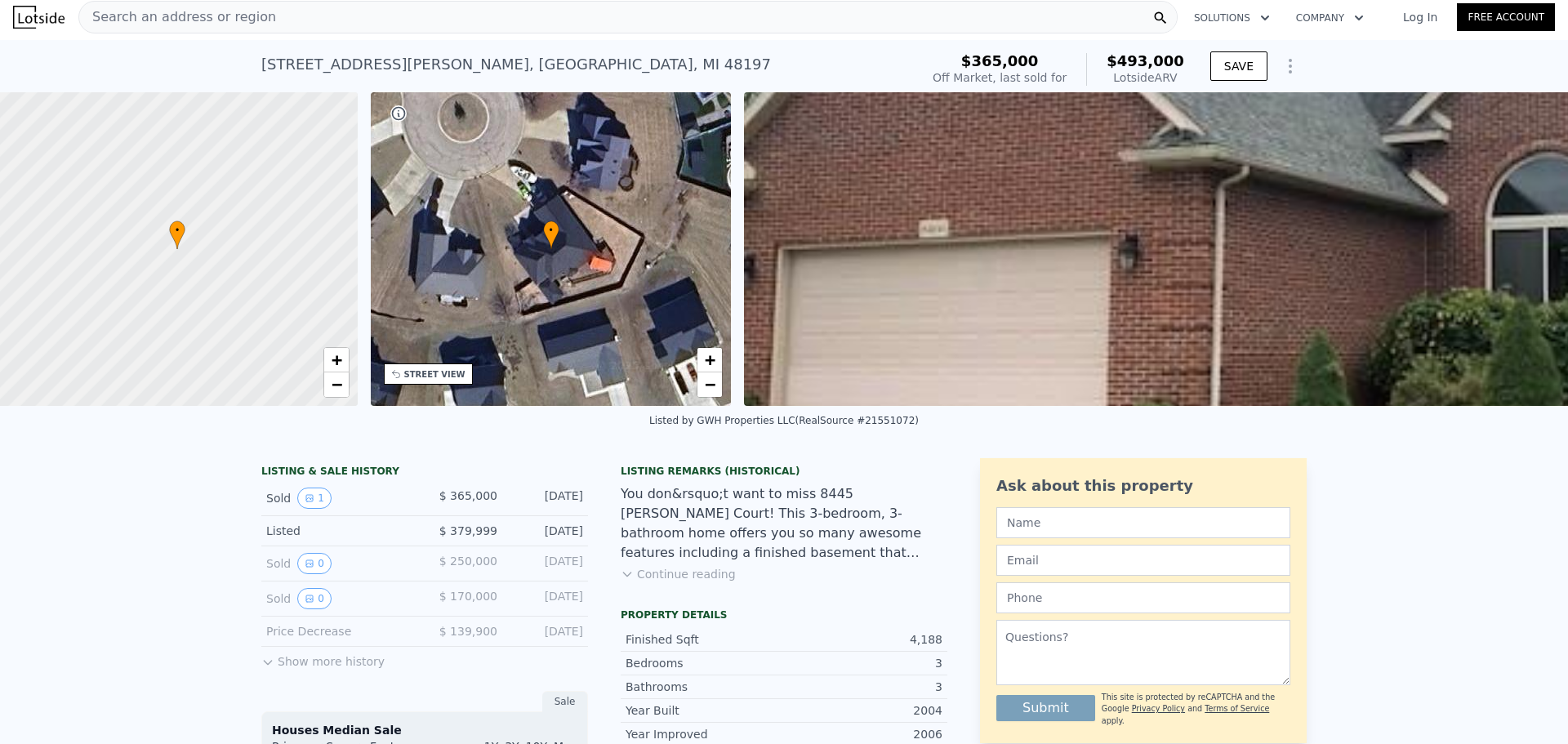
scroll to position [0, 7]
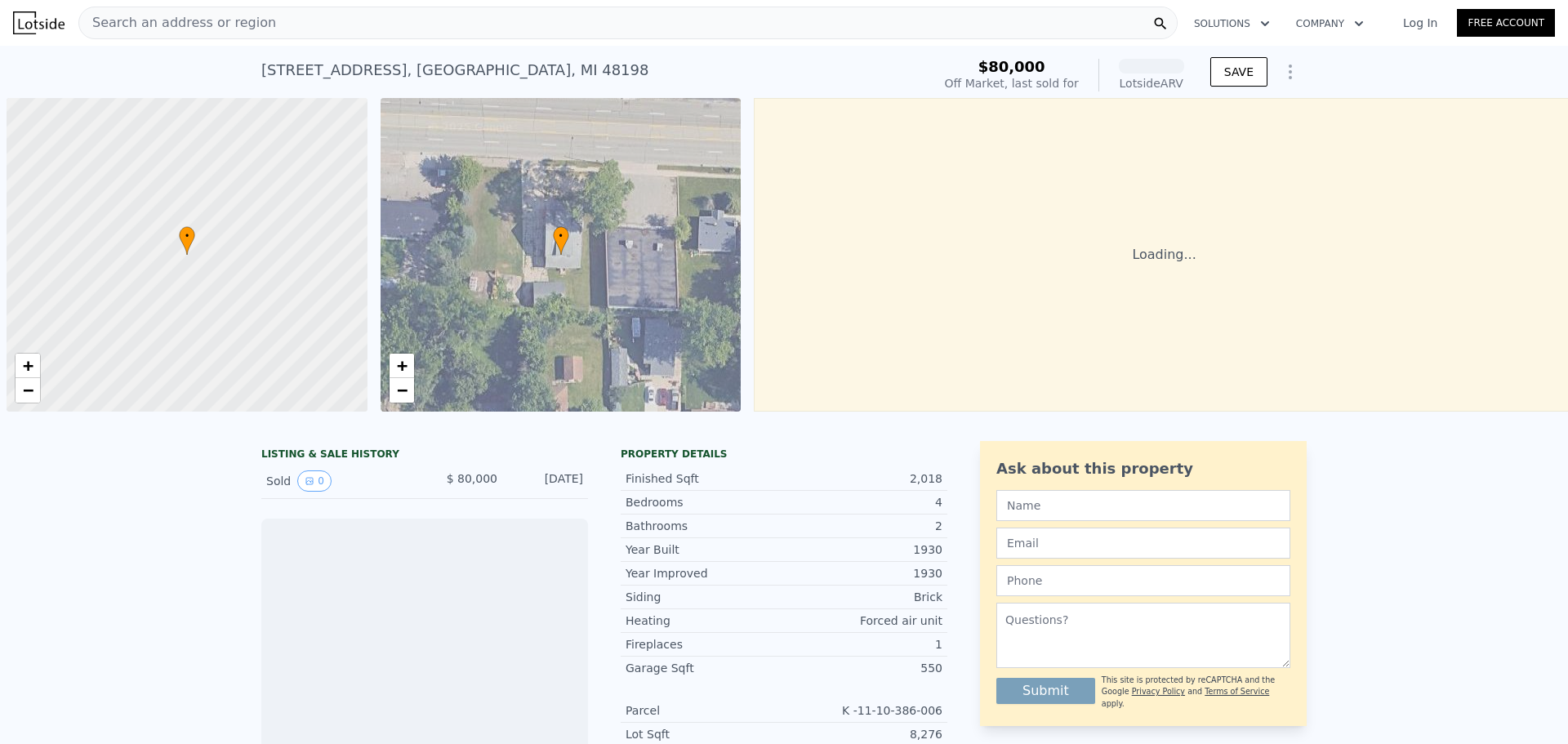
scroll to position [0, 7]
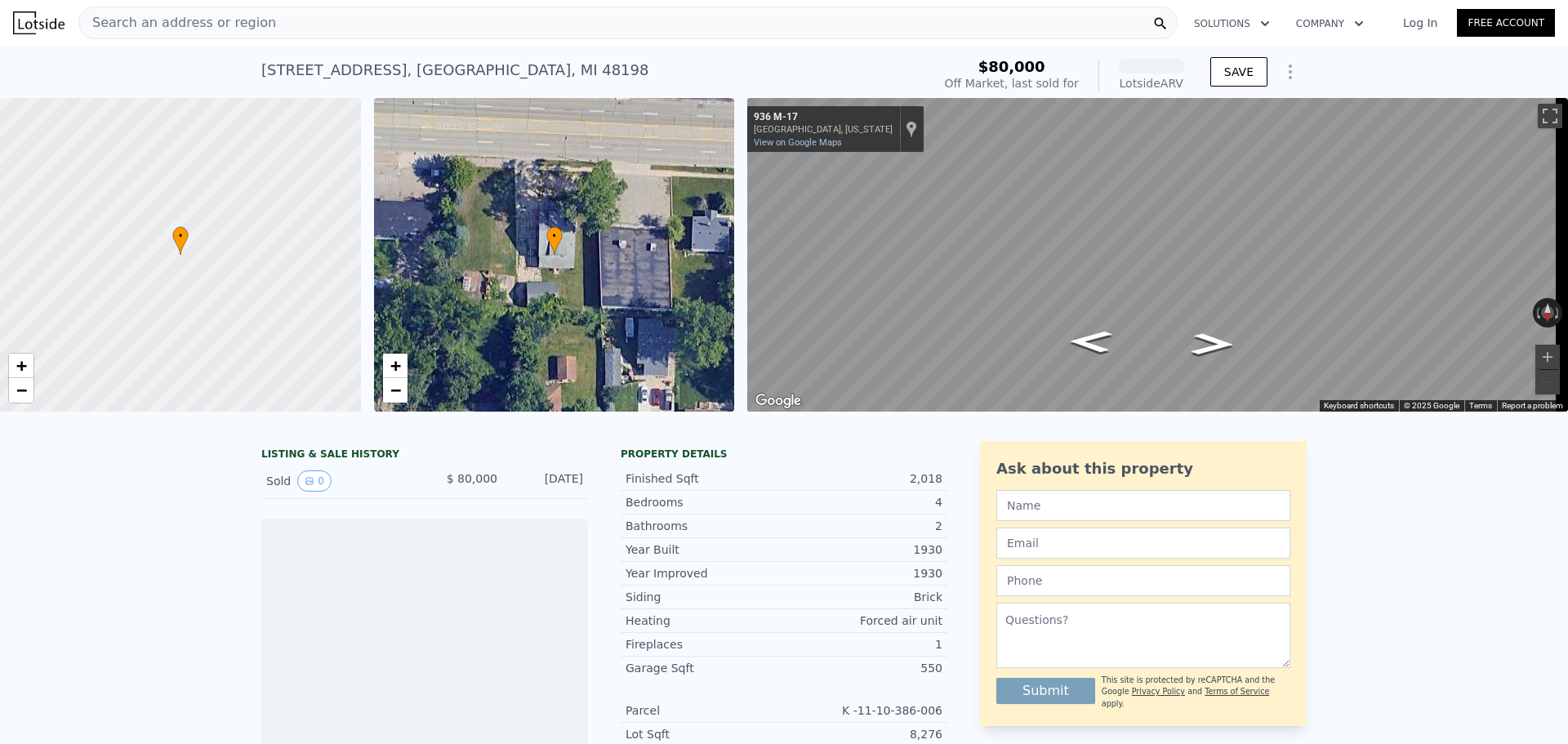
click at [147, 20] on span "Search an address or region" at bounding box center [177, 23] width 197 height 20
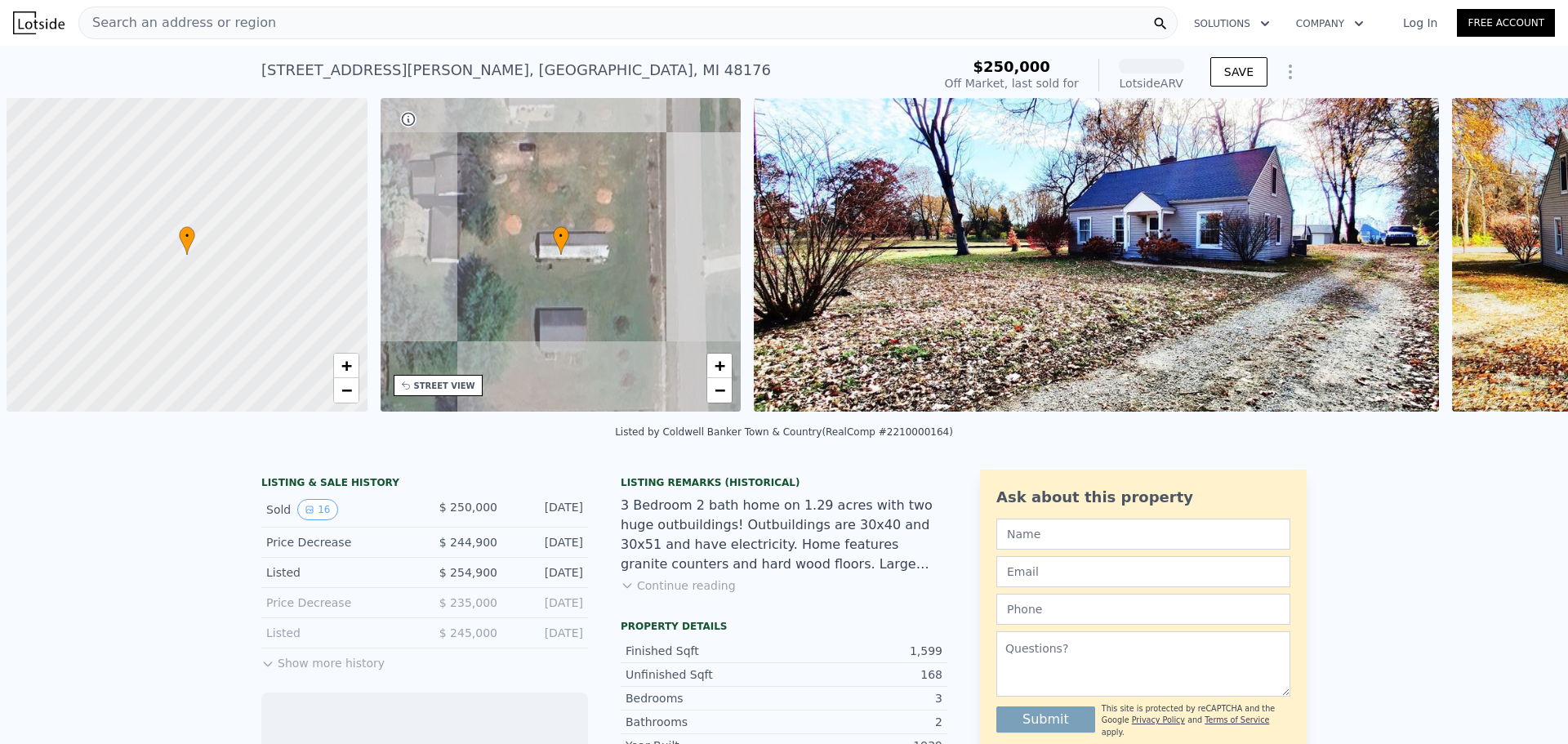
scroll to position [0, 7]
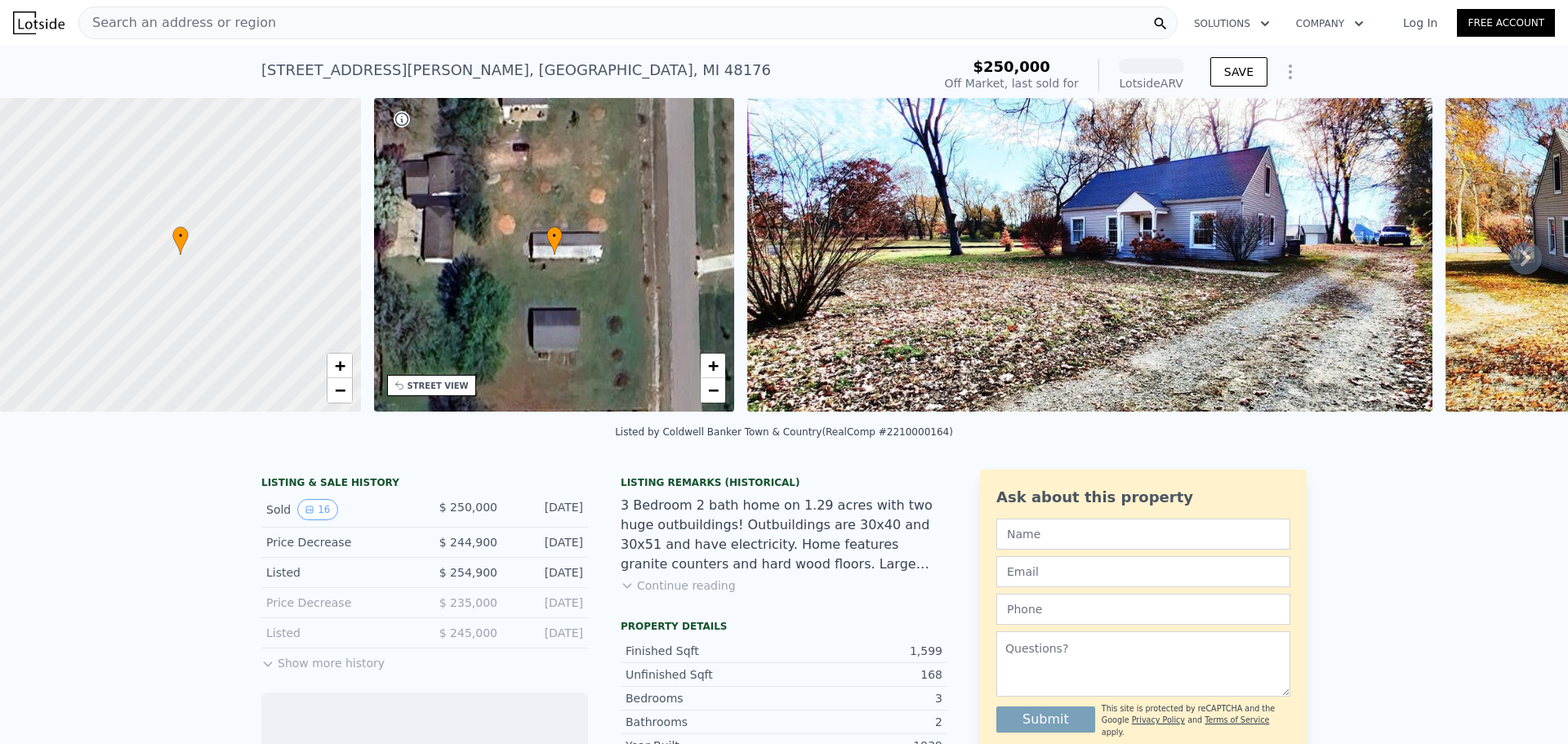
click at [1520, 260] on icon at bounding box center [1525, 258] width 32 height 32
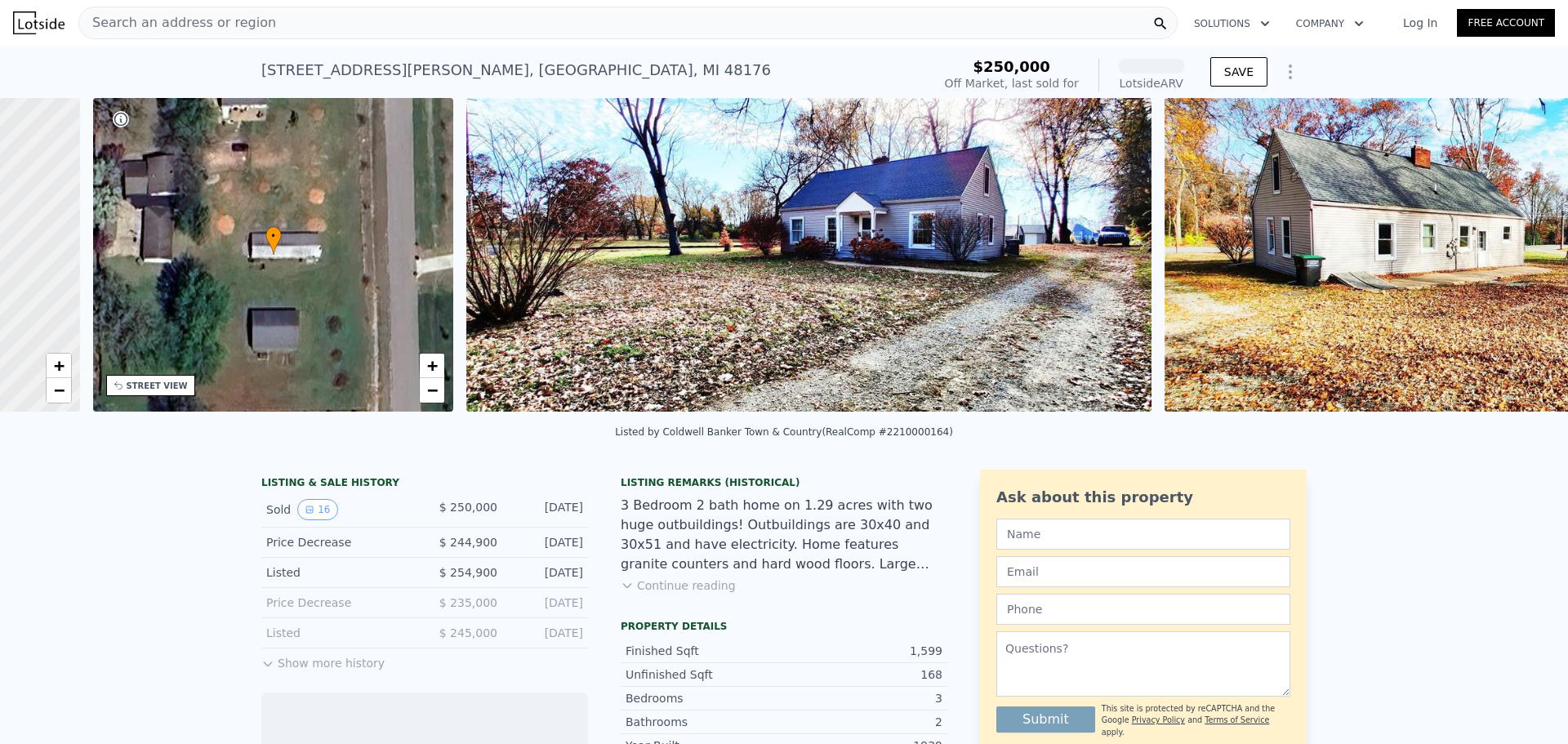
scroll to position [0, 381]
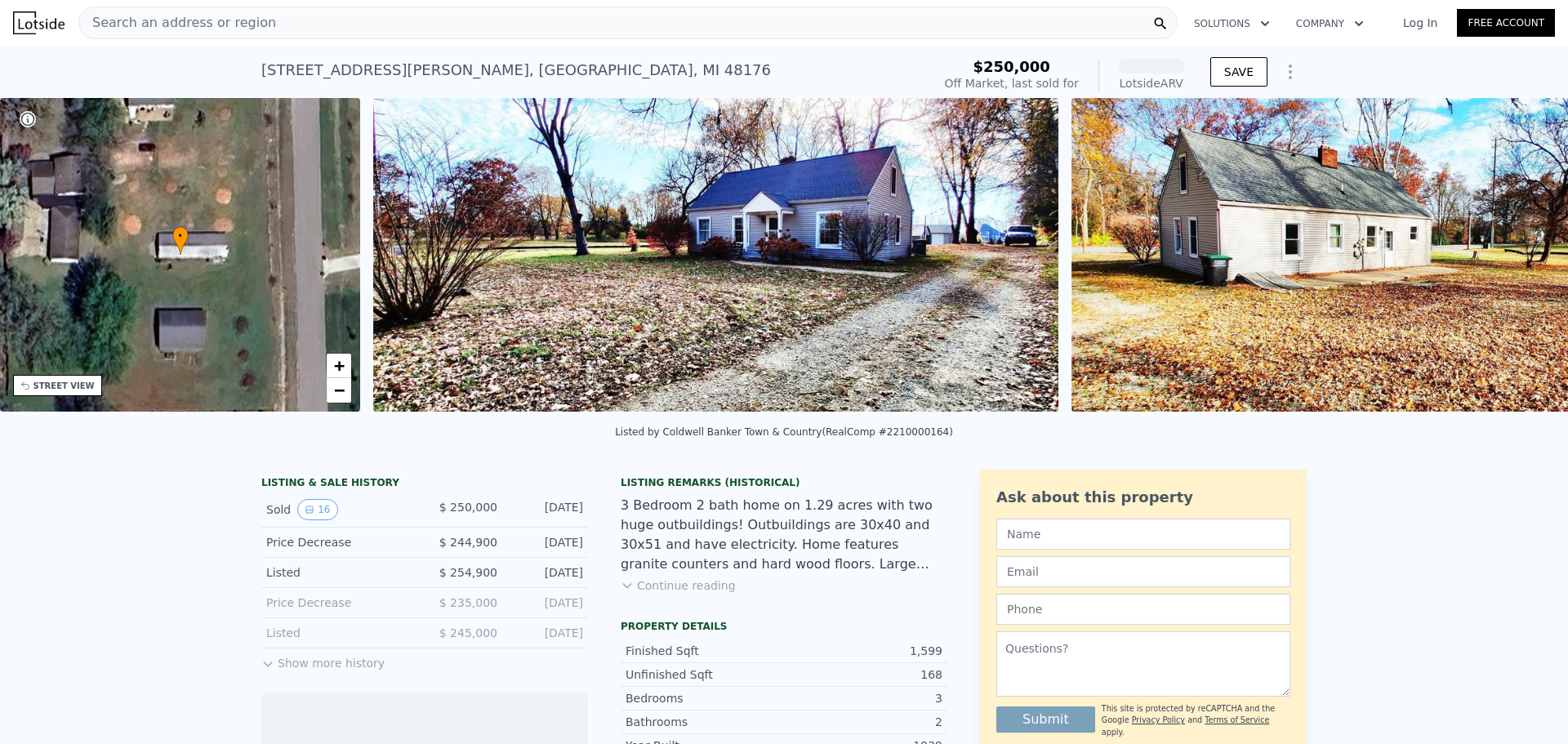
click at [1520, 260] on img at bounding box center [1414, 254] width 684 height 313
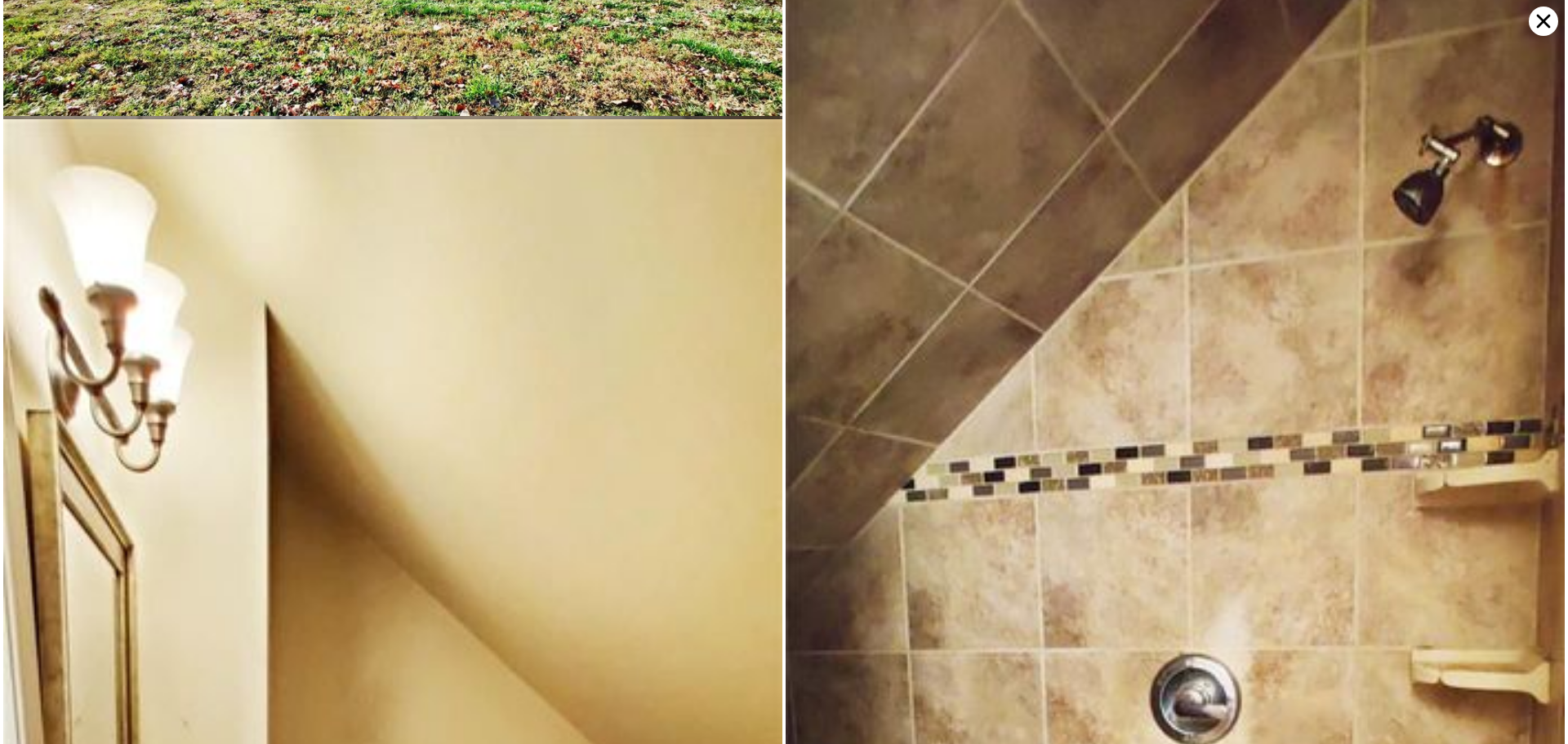
scroll to position [3991, 0]
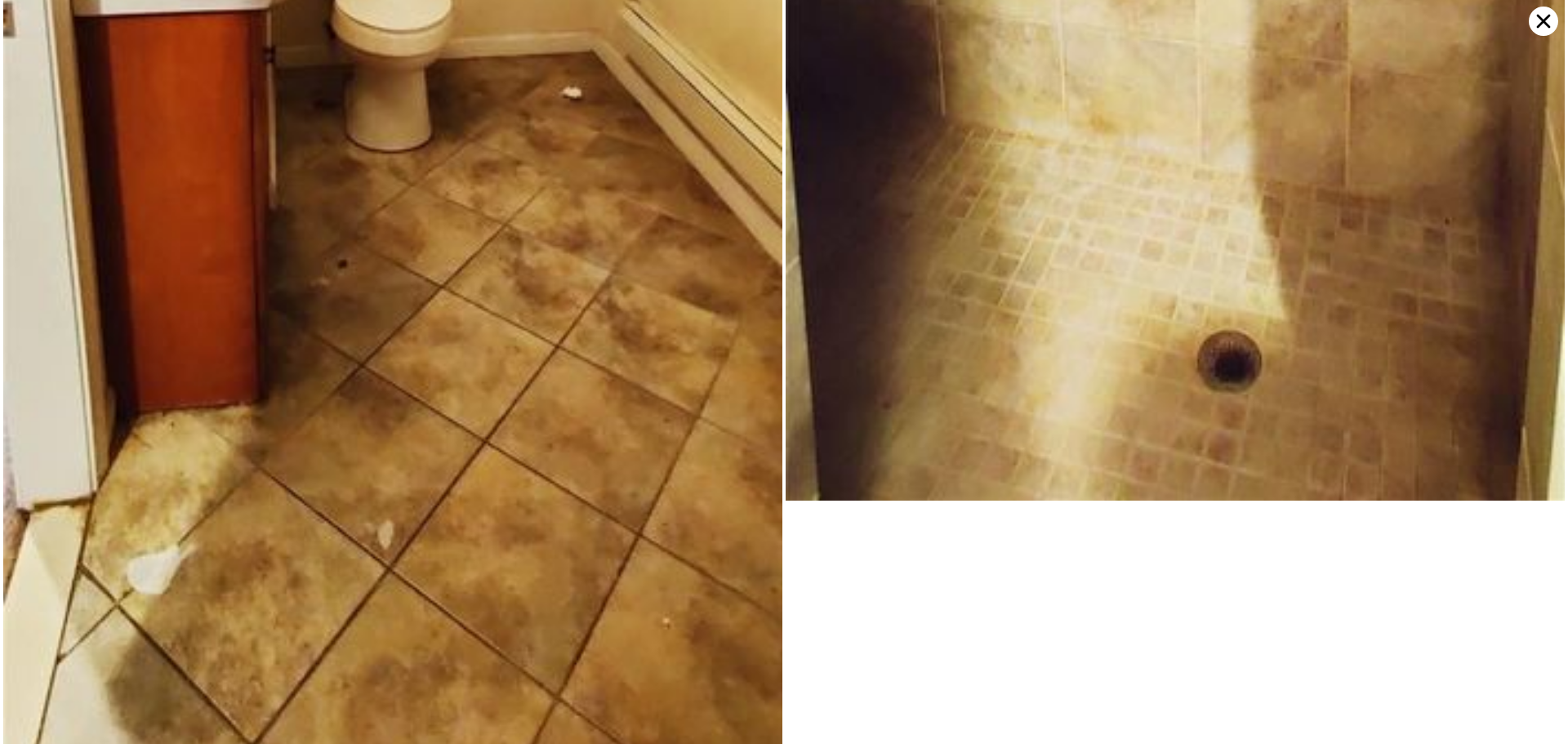
click at [1539, 20] on icon at bounding box center [1543, 21] width 30 height 30
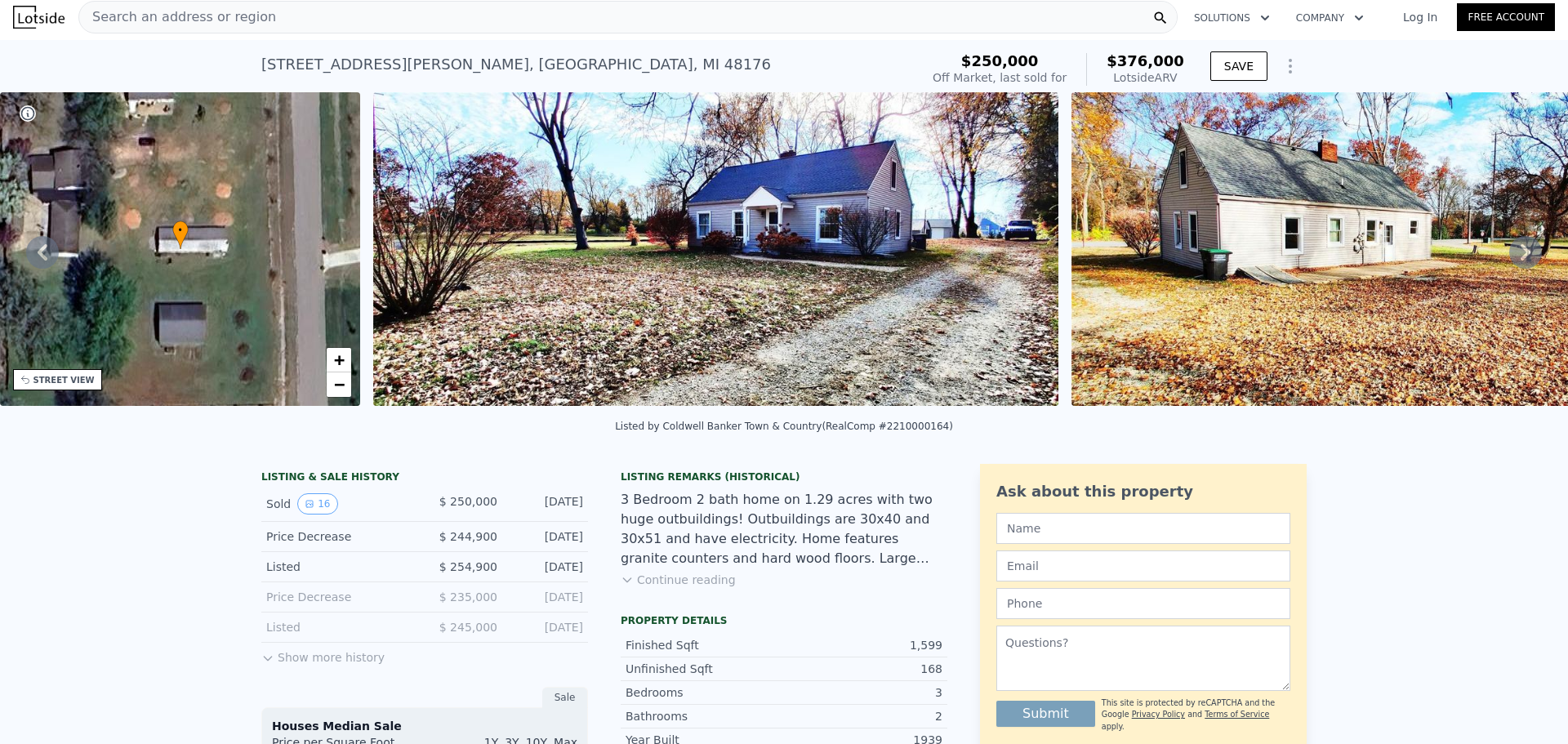
scroll to position [0, 0]
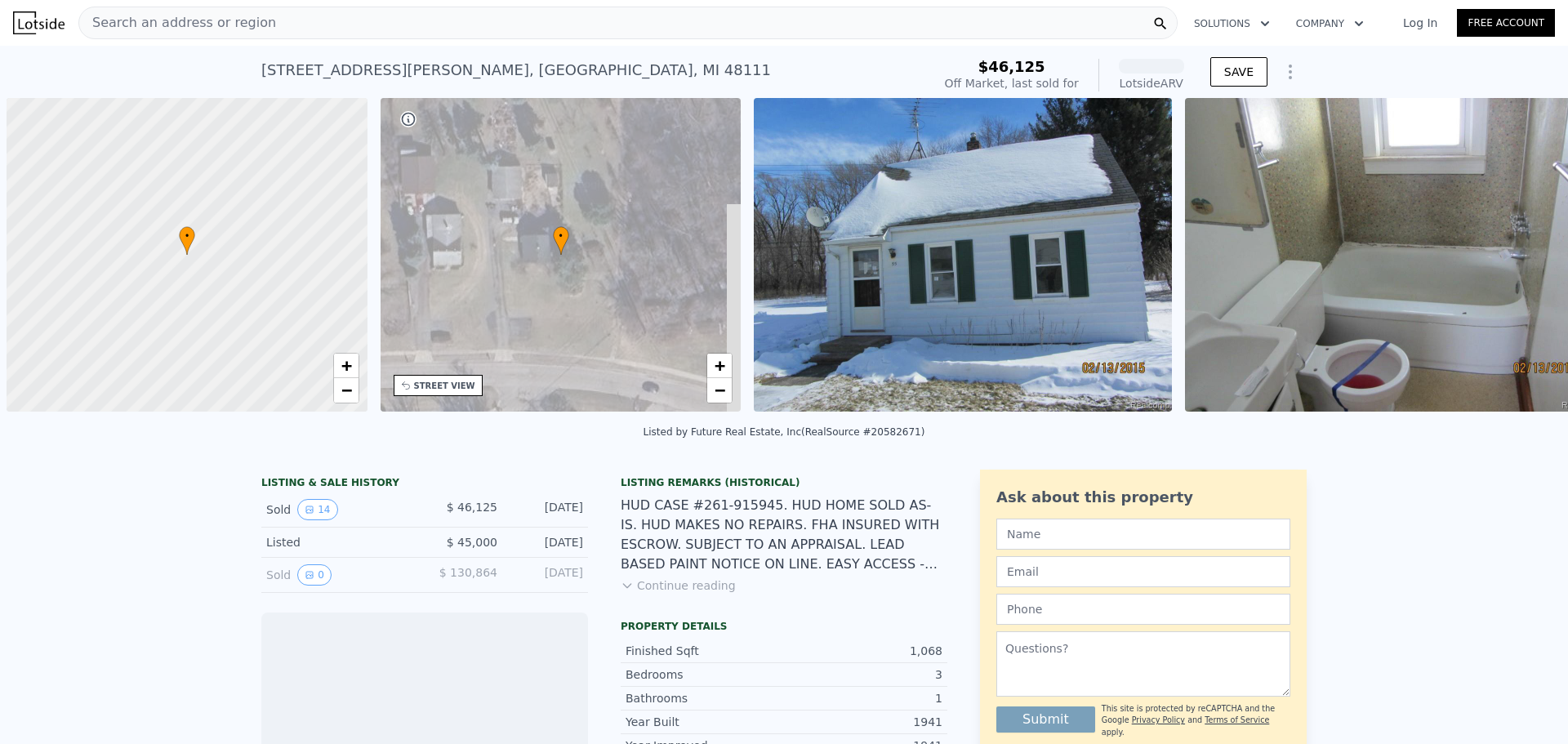
scroll to position [0, 7]
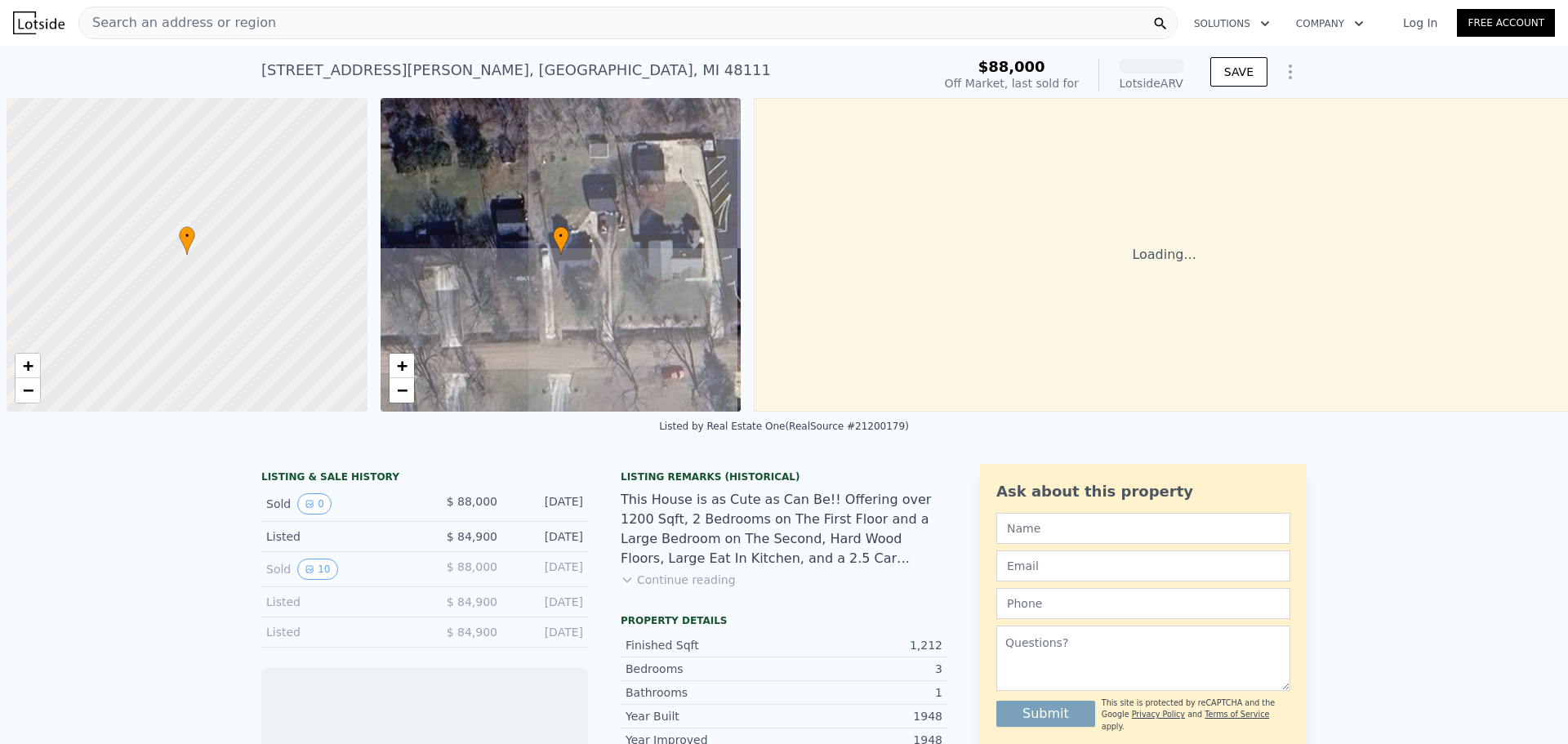
scroll to position [0, 7]
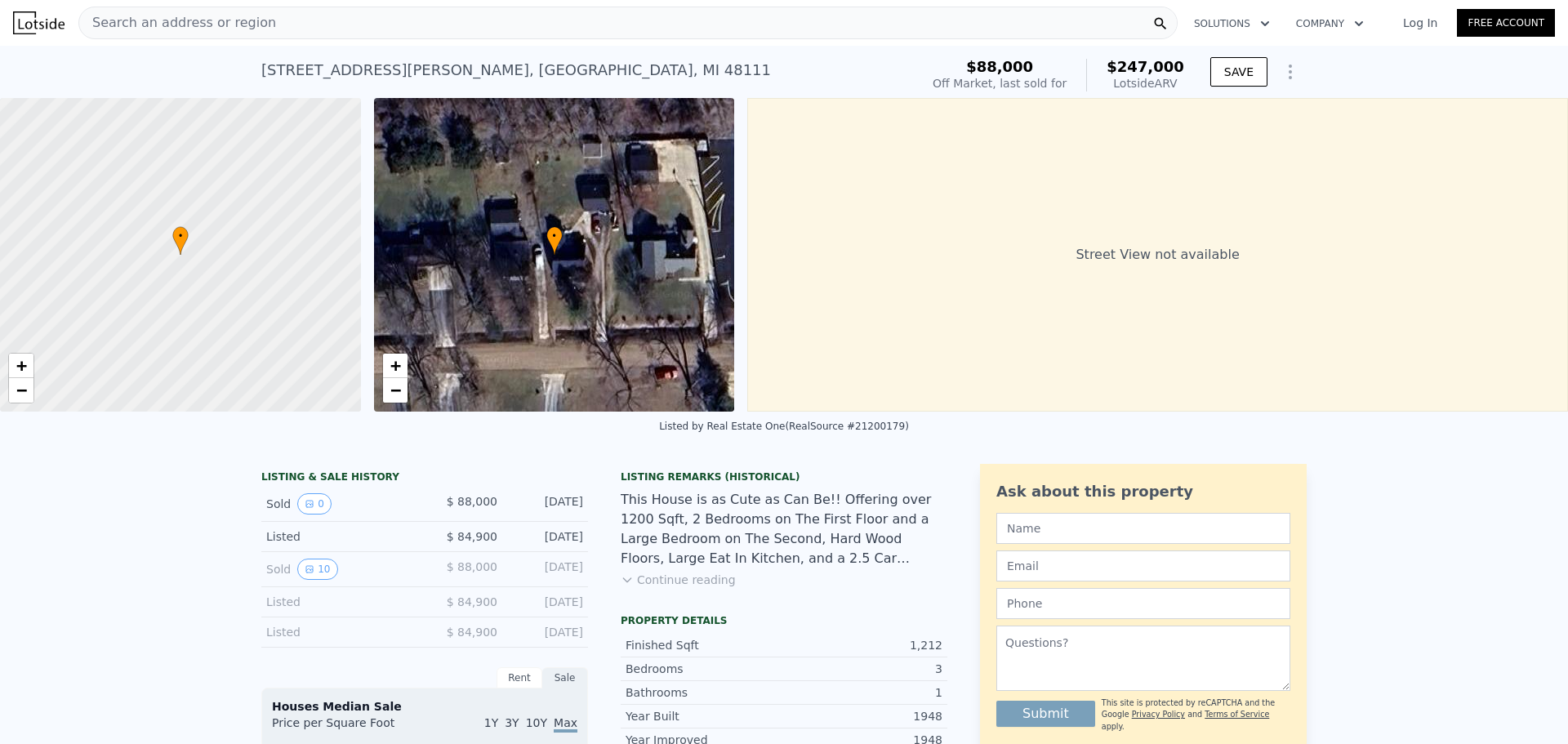
click at [1032, 254] on div "Street View not available" at bounding box center [1157, 254] width 821 height 313
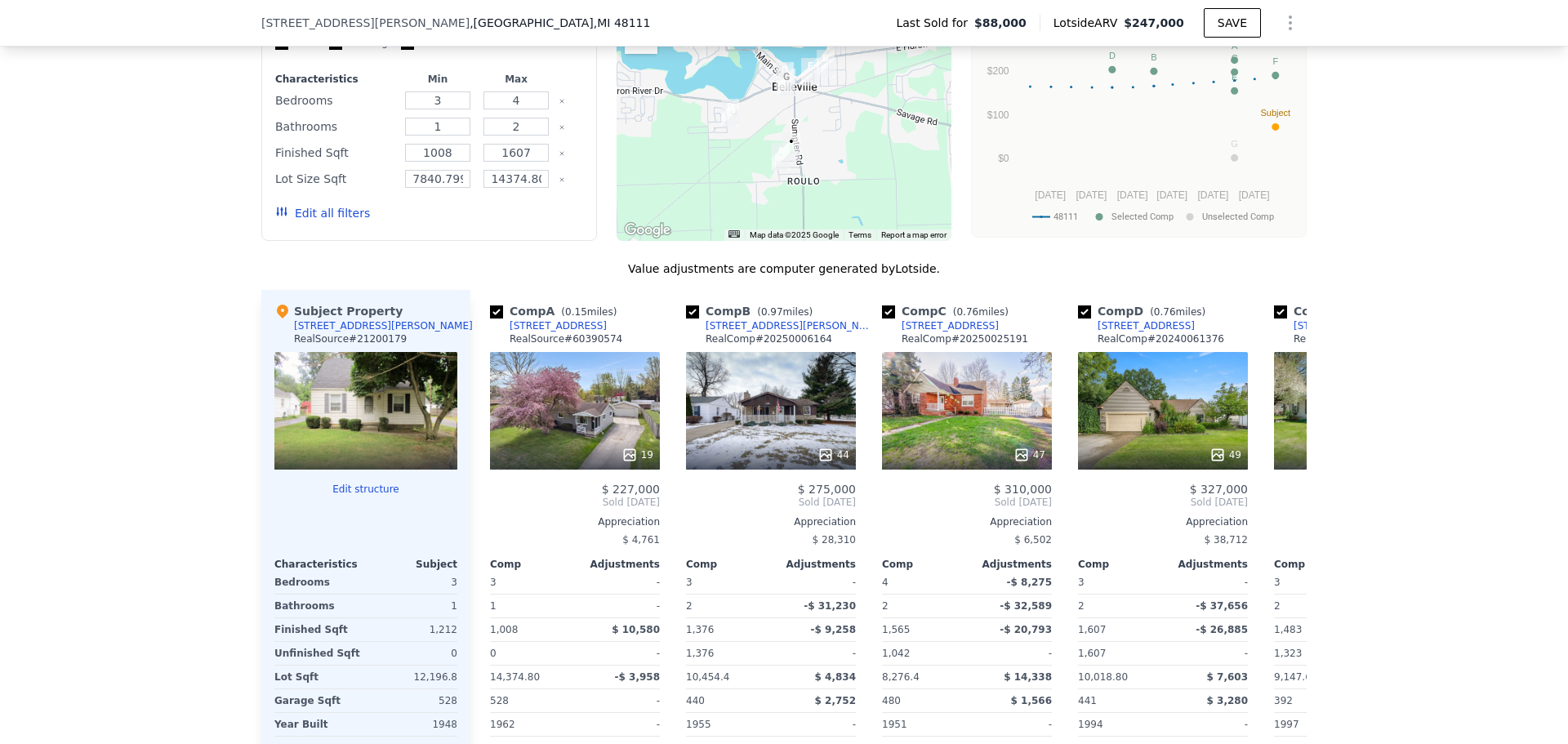
scroll to position [1552, 0]
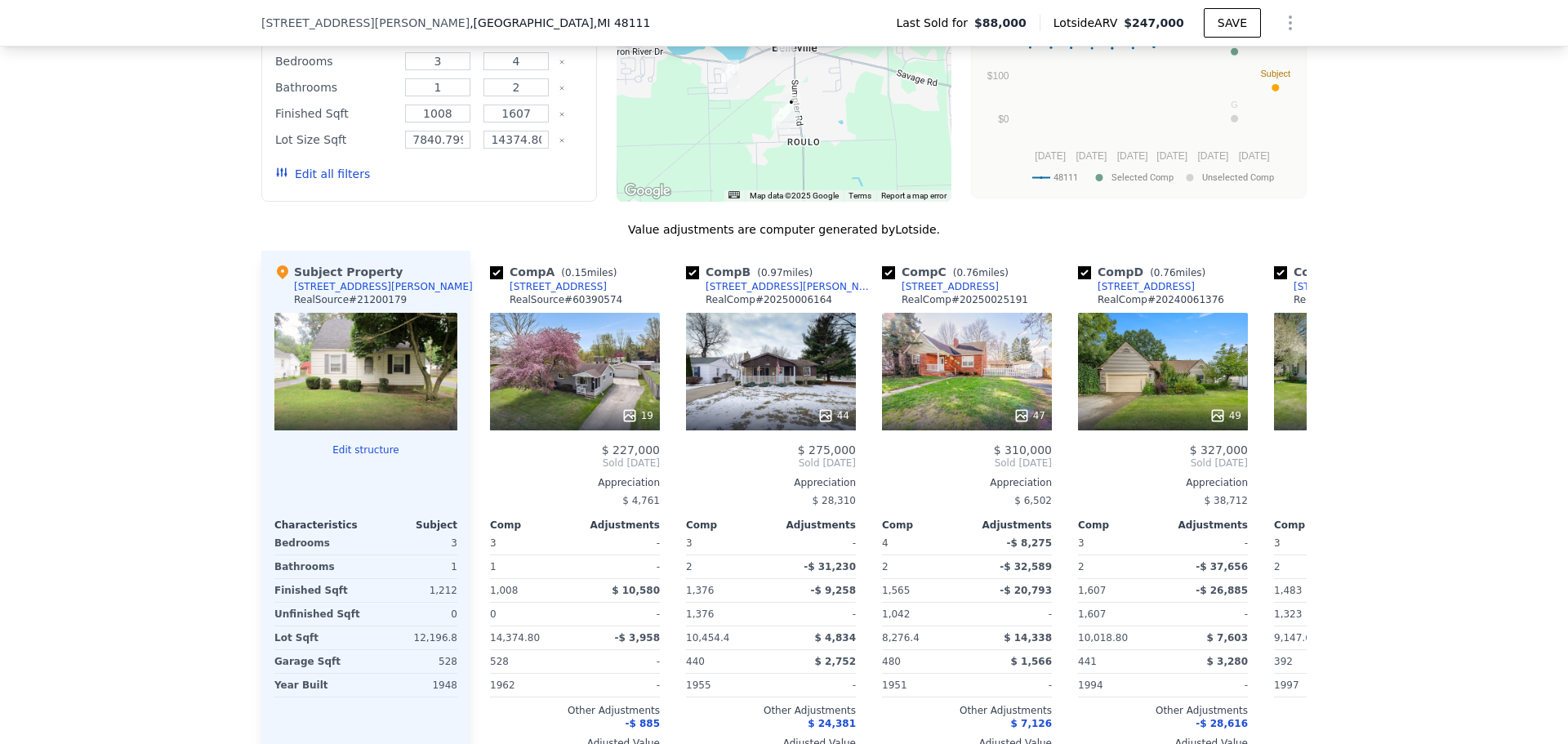
click at [381, 380] on div at bounding box center [366, 371] width 183 height 117
click at [364, 397] on div at bounding box center [366, 371] width 183 height 117
click at [339, 293] on div "72 W Spencer St" at bounding box center [384, 287] width 179 height 13
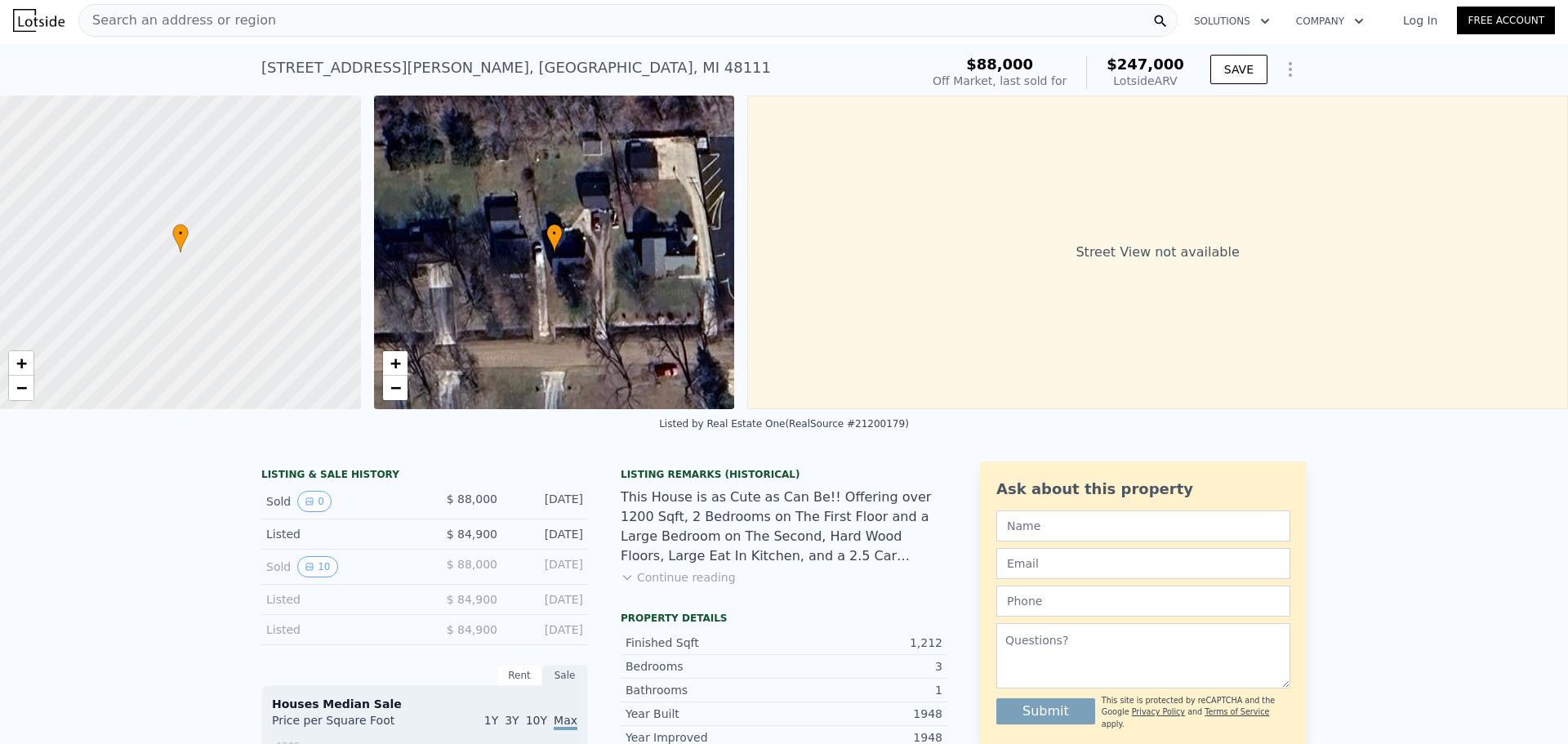
scroll to position [0, 0]
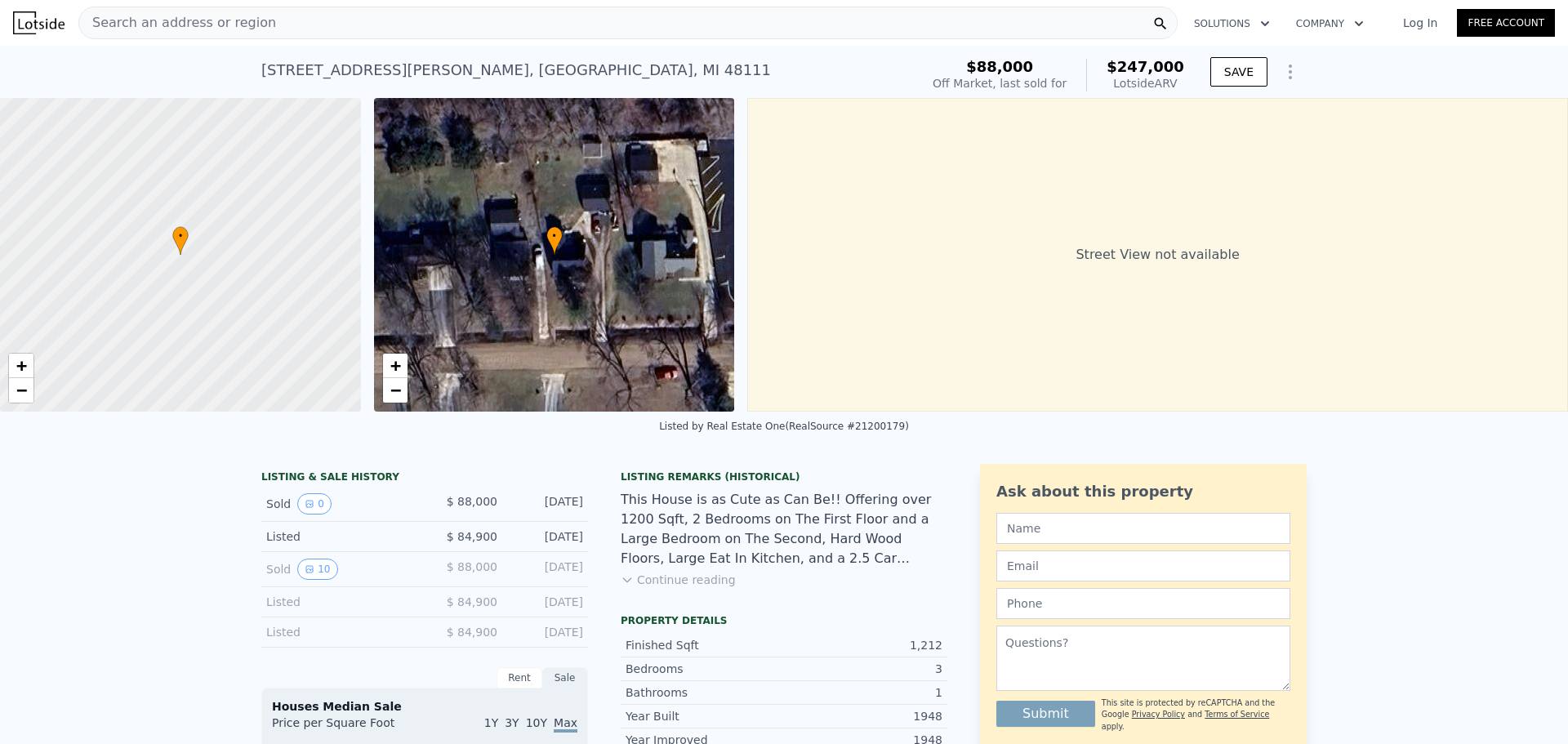
click at [604, 251] on div "• + −" at bounding box center [554, 254] width 361 height 313
click at [1279, 59] on button "Show Options" at bounding box center [1290, 71] width 32 height 32
click at [1393, 56] on div "72 W Spencer St , Wayne County , MI 48111 Sold Oct 2016 for $88k (~ARV $247k ) …" at bounding box center [784, 71] width 1568 height 52
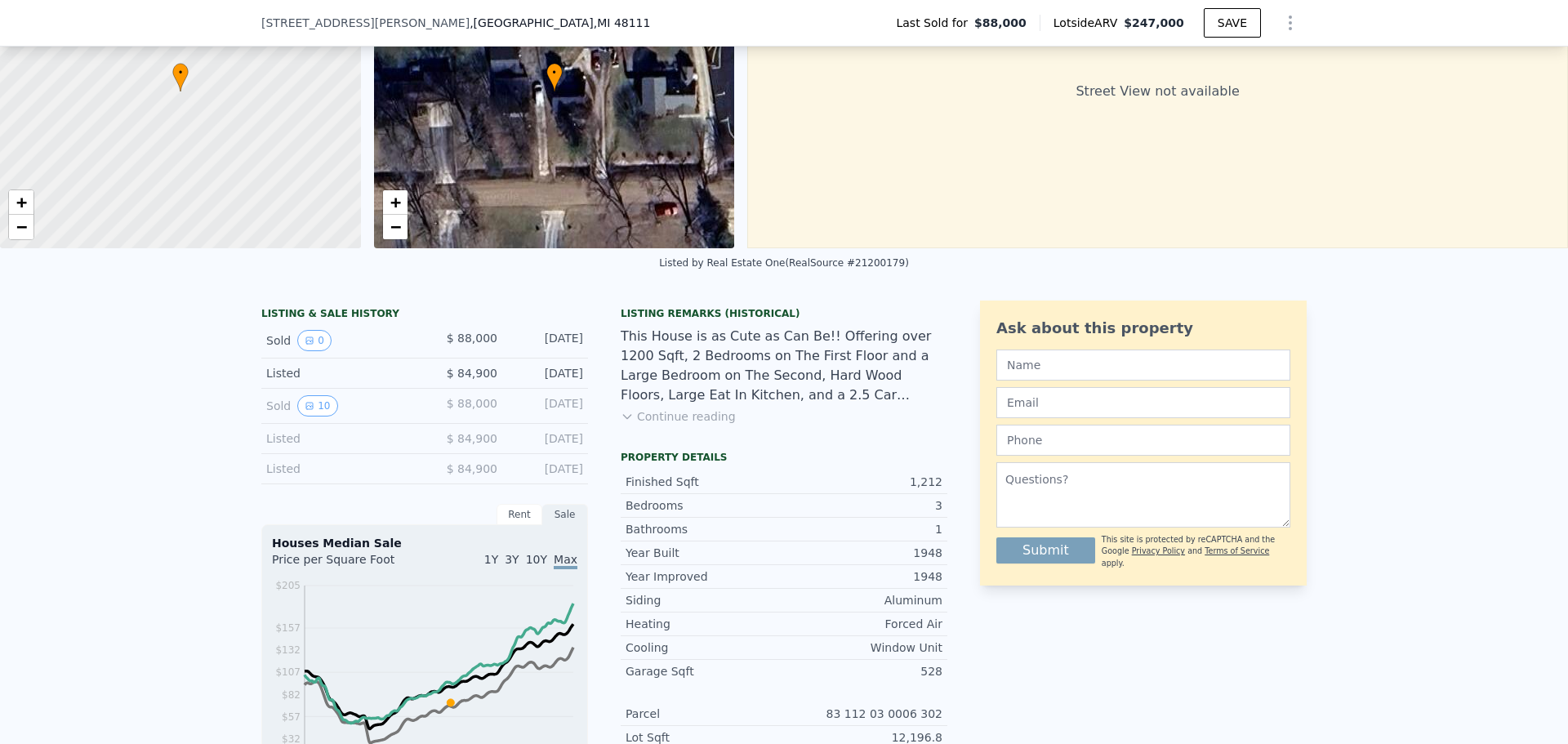
scroll to position [92, 0]
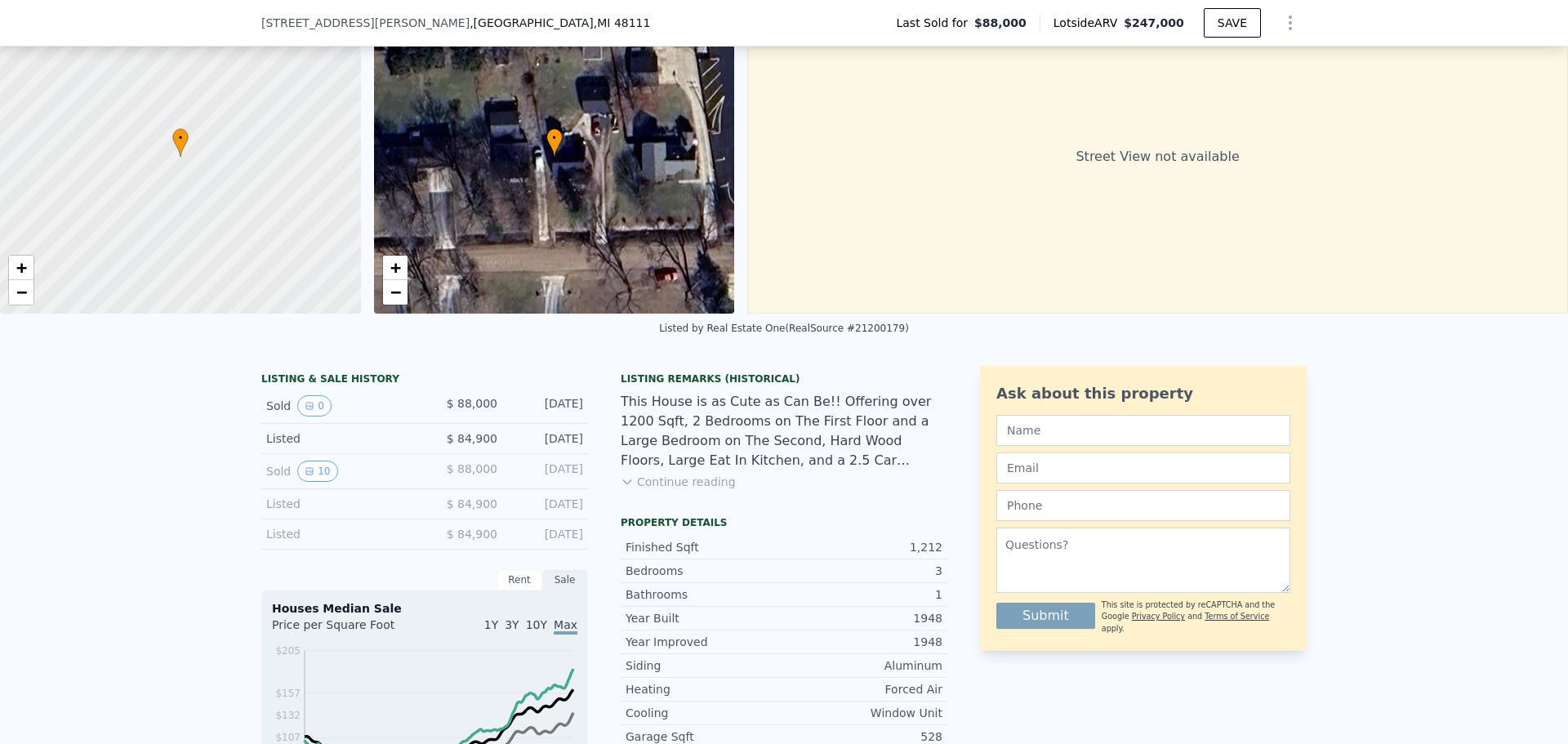
drag, startPoint x: 945, startPoint y: 148, endPoint x: 1085, endPoint y: 143, distance: 140.1
click at [1075, 143] on div "• + − • + − Street View not available" at bounding box center [784, 156] width 1568 height 313
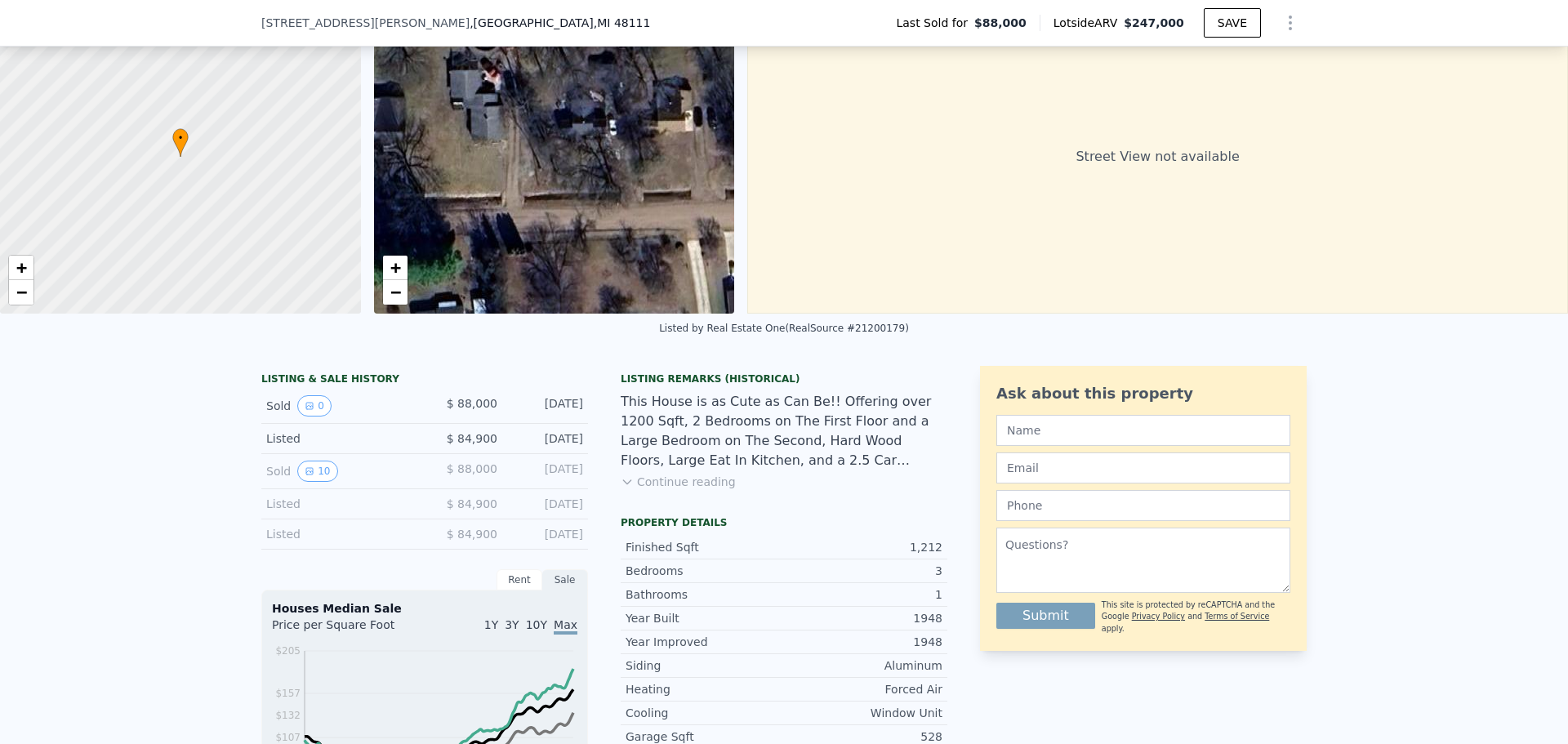
drag, startPoint x: 663, startPoint y: 157, endPoint x: 696, endPoint y: 155, distance: 33.1
click at [698, 155] on div "• + −" at bounding box center [554, 156] width 361 height 313
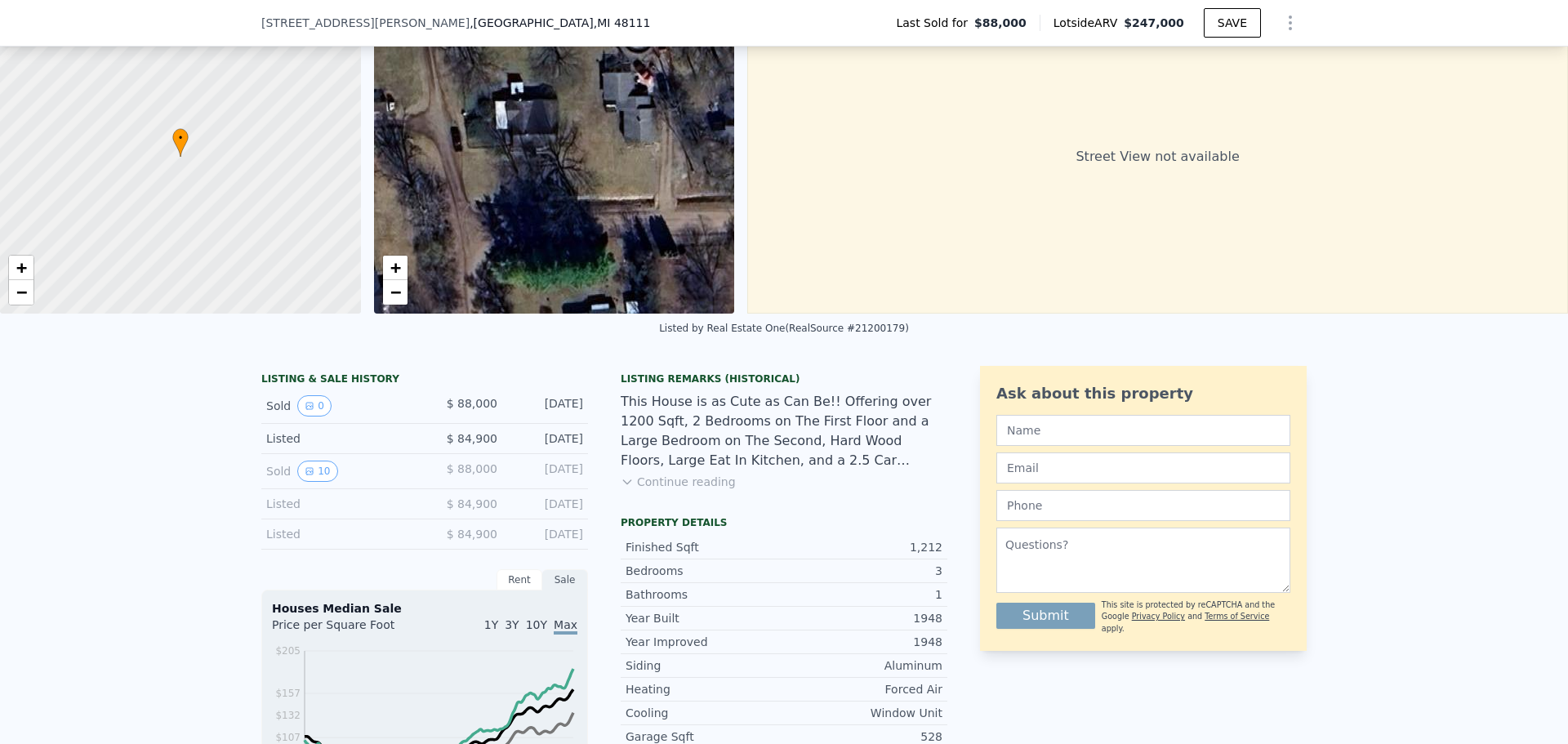
drag, startPoint x: 567, startPoint y: 158, endPoint x: 734, endPoint y: 174, distance: 167.8
click at [682, 169] on div "• + −" at bounding box center [554, 156] width 361 height 313
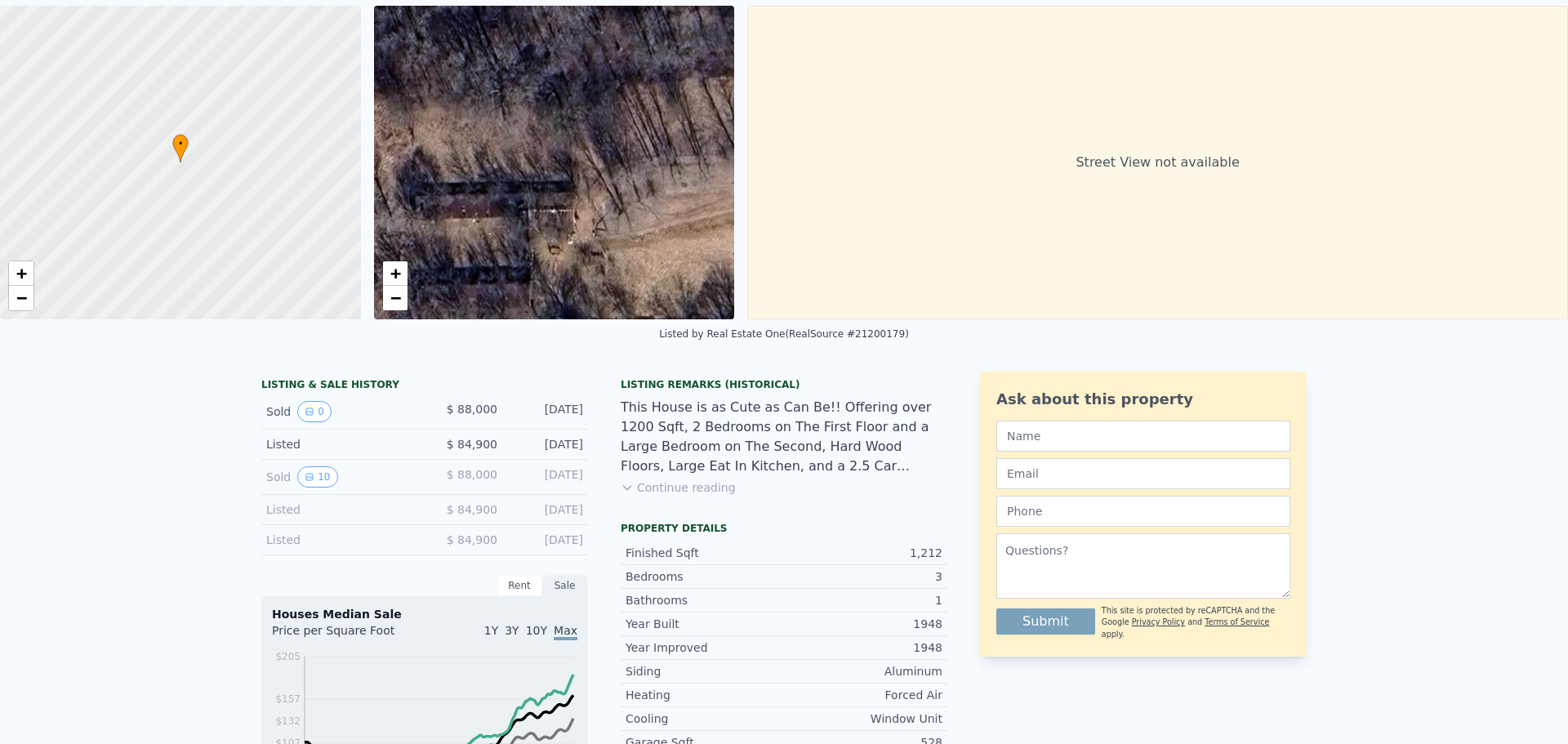
scroll to position [6, 0]
